Goal: Task Accomplishment & Management: Manage account settings

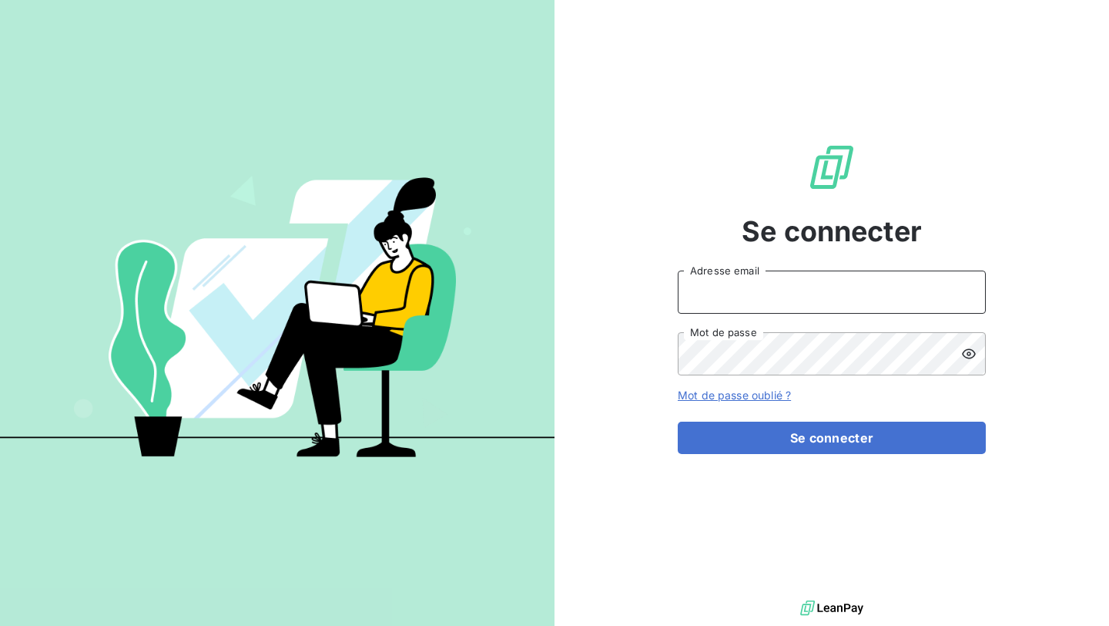
type input "[EMAIL_ADDRESS][PERSON_NAME][DOMAIN_NAME]"
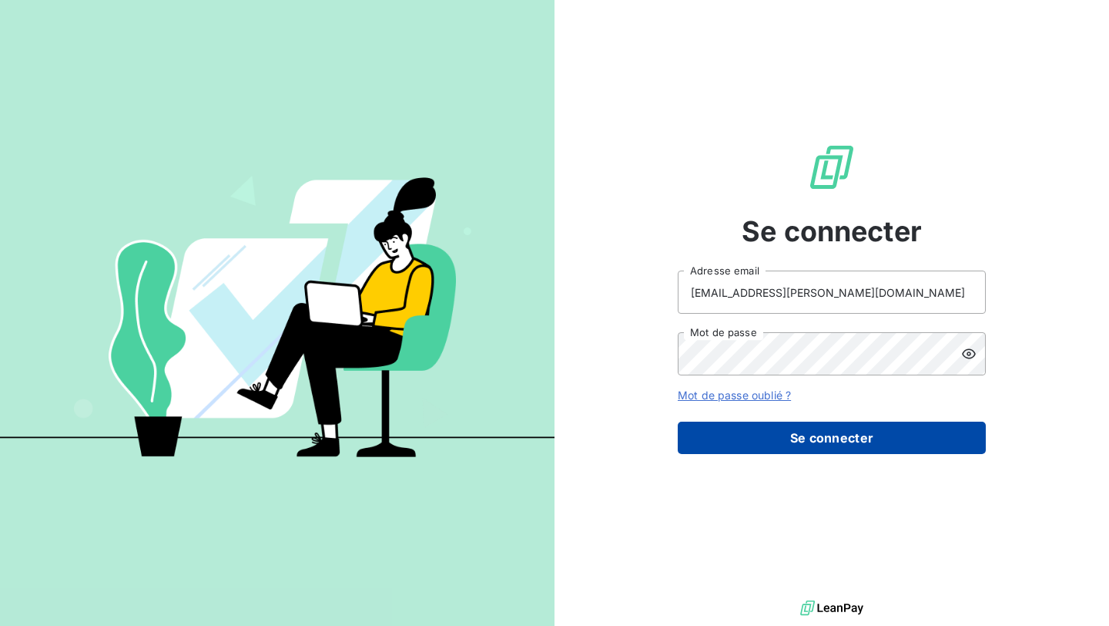
click at [718, 446] on button "Se connecter" at bounding box center [832, 437] width 308 height 32
click at [718, 443] on button "Se connecter" at bounding box center [832, 437] width 308 height 32
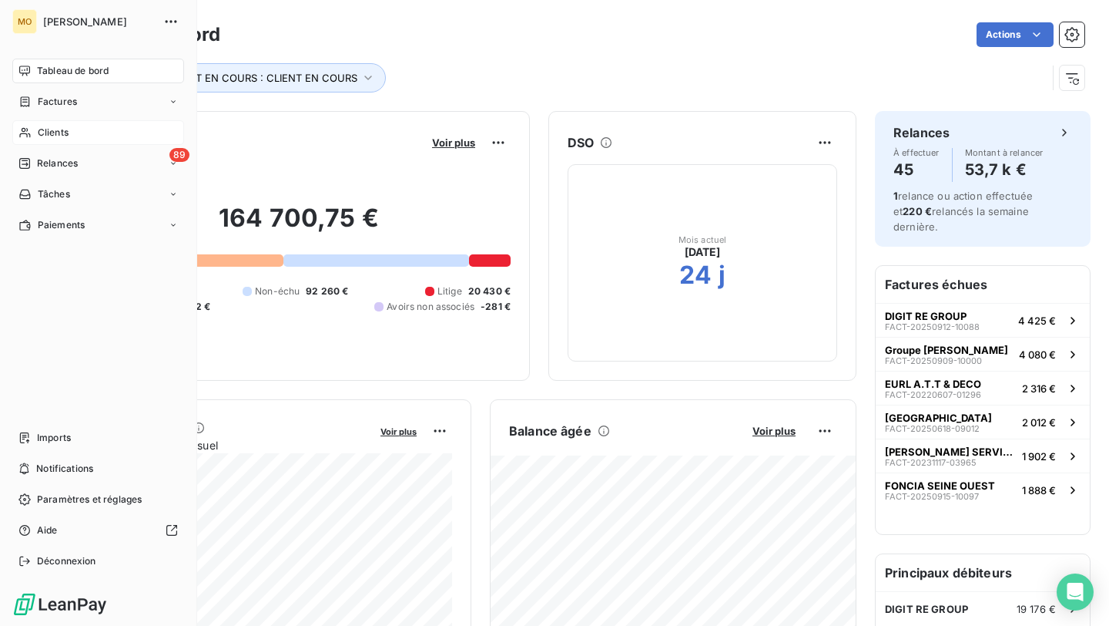
click at [25, 132] on icon at bounding box center [24, 132] width 13 height 12
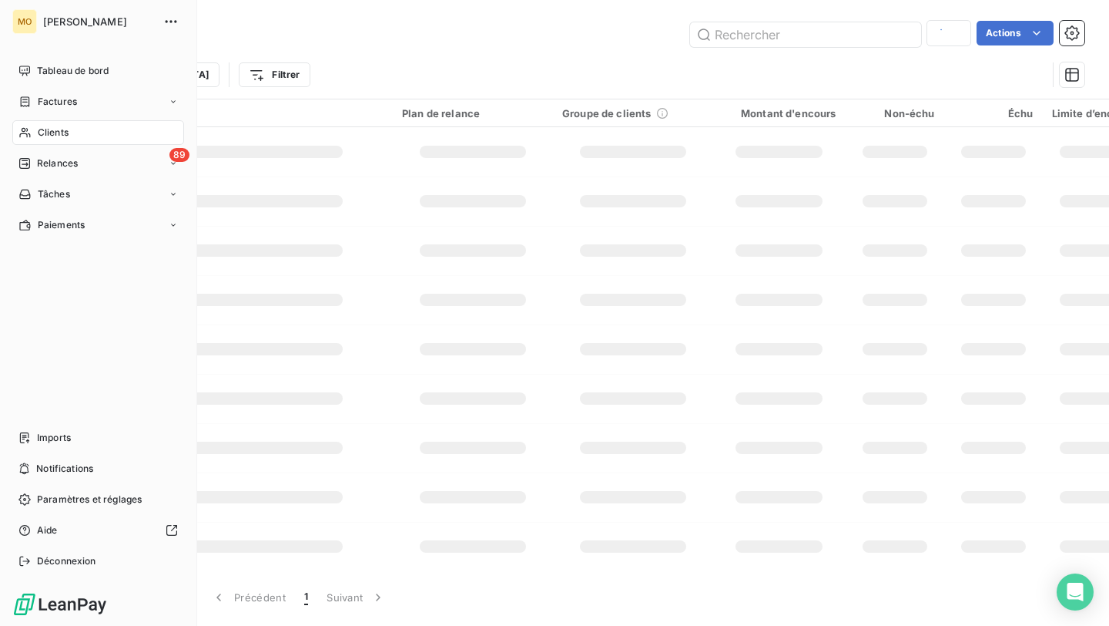
type input "mobicap"
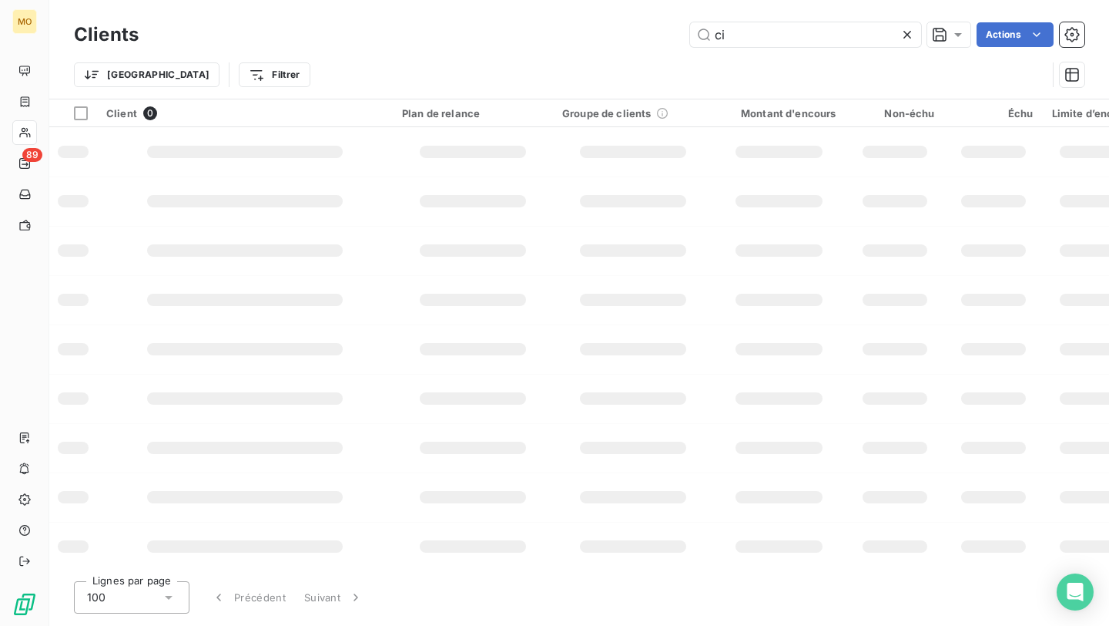
type input "c"
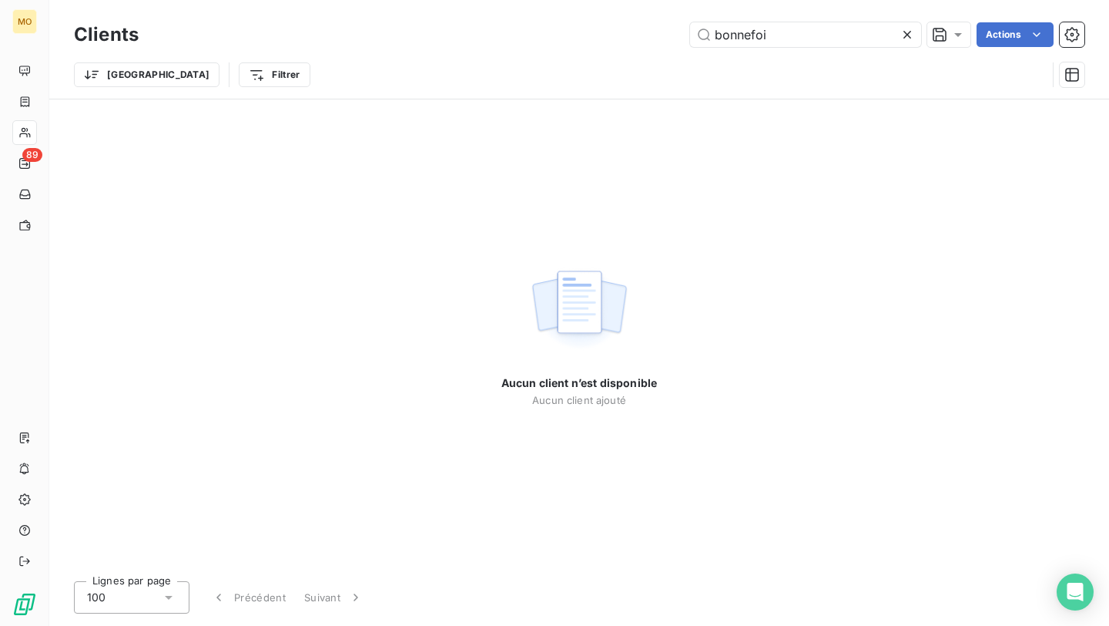
type input "bonnefoi"
